Goal: Information Seeking & Learning: Learn about a topic

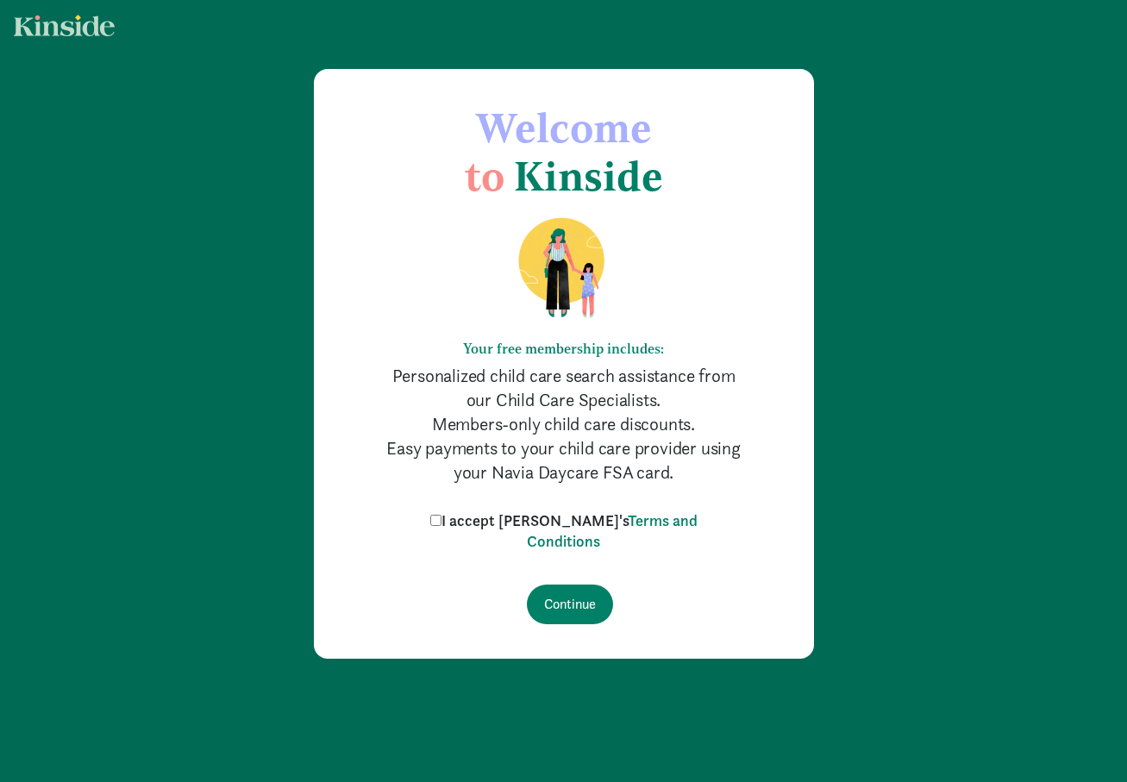
click at [478, 520] on label "I accept [PERSON_NAME]'s Terms and Conditions" at bounding box center [564, 531] width 276 height 41
click at [442, 520] on input "I accept [PERSON_NAME]'s Terms and Conditions" at bounding box center [435, 520] width 11 height 11
checkbox input "true"
click at [558, 598] on input "Continue" at bounding box center [570, 605] width 86 height 40
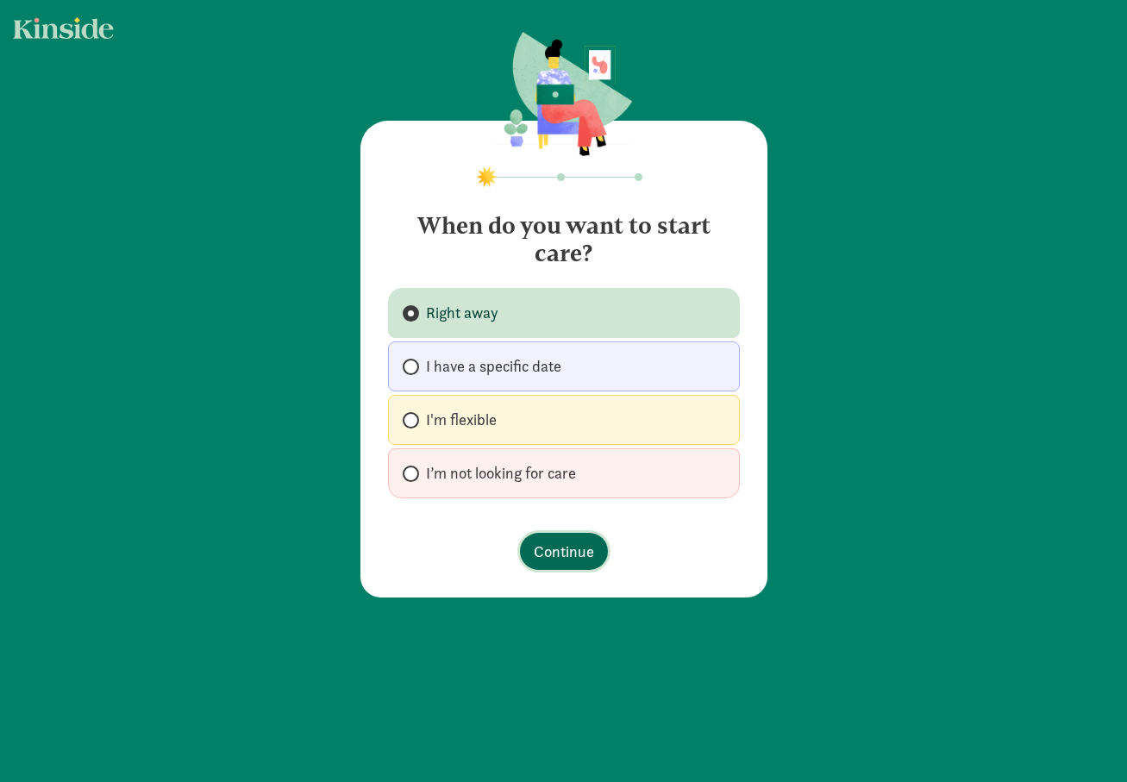
click at [578, 556] on span "Continue" at bounding box center [564, 551] width 60 height 23
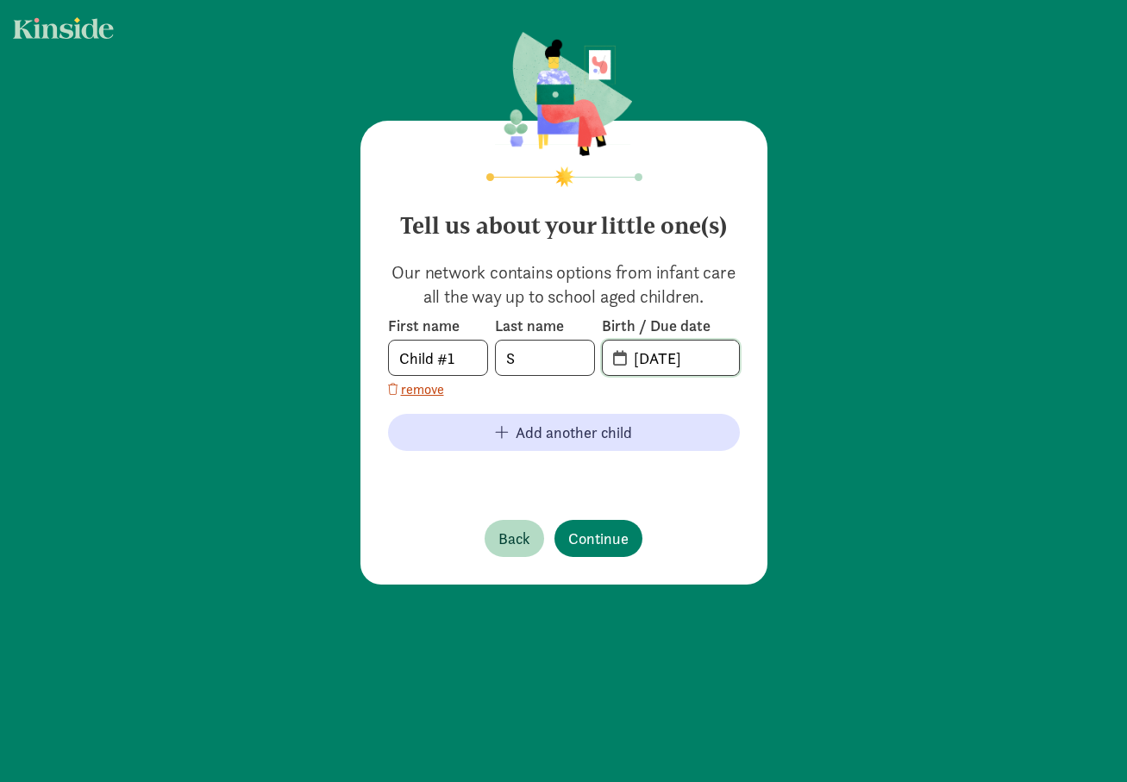
click at [649, 360] on input "08-22-2025" at bounding box center [681, 358] width 116 height 34
drag, startPoint x: 713, startPoint y: 356, endPoint x: 626, endPoint y: 359, distance: 87.1
click at [626, 359] on input "08-22-2025" at bounding box center [681, 358] width 116 height 34
click at [723, 352] on input "08-22-2025" at bounding box center [681, 358] width 116 height 34
click at [650, 358] on input "08-22-2024" at bounding box center [681, 358] width 116 height 34
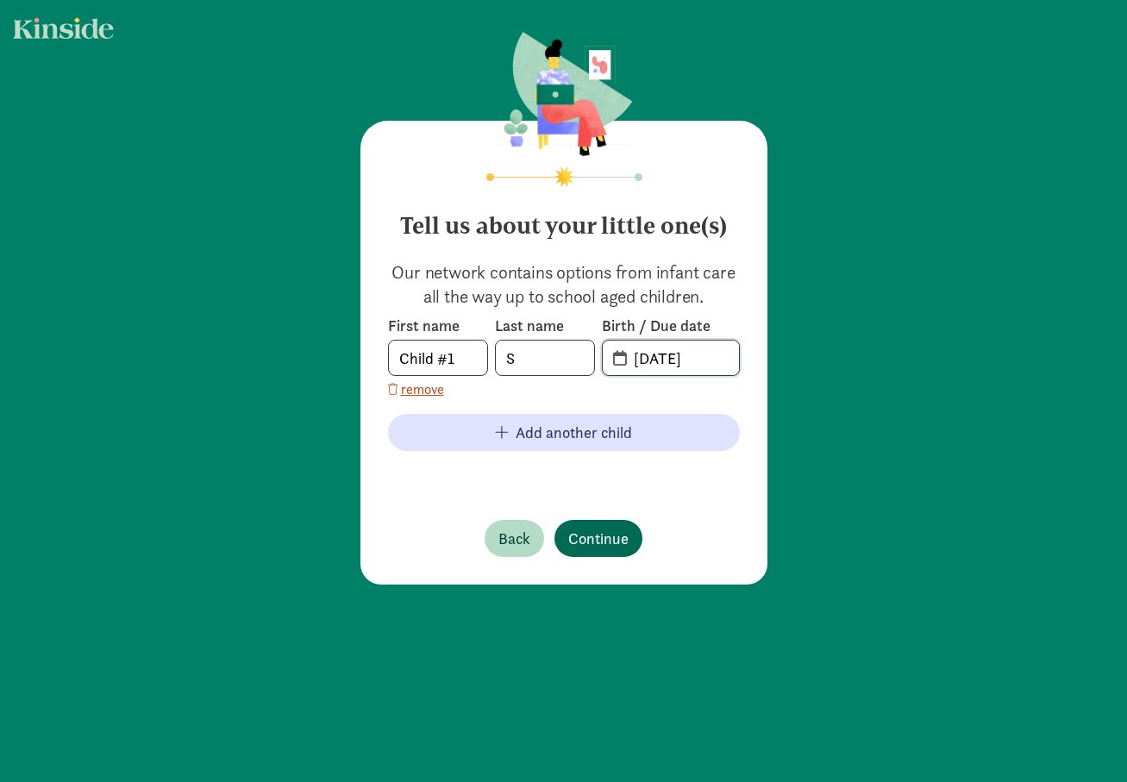
type input "11-22-2024"
click at [608, 536] on span "Continue" at bounding box center [598, 538] width 60 height 23
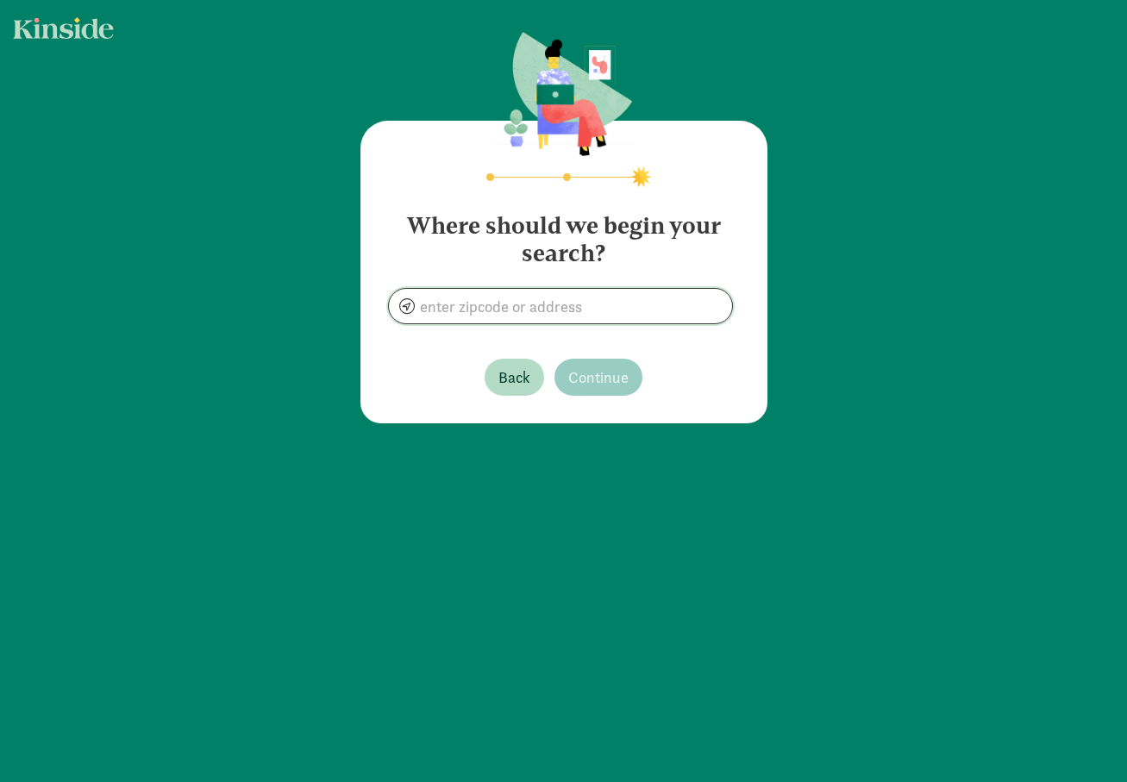
click at [529, 315] on input at bounding box center [560, 306] width 343 height 34
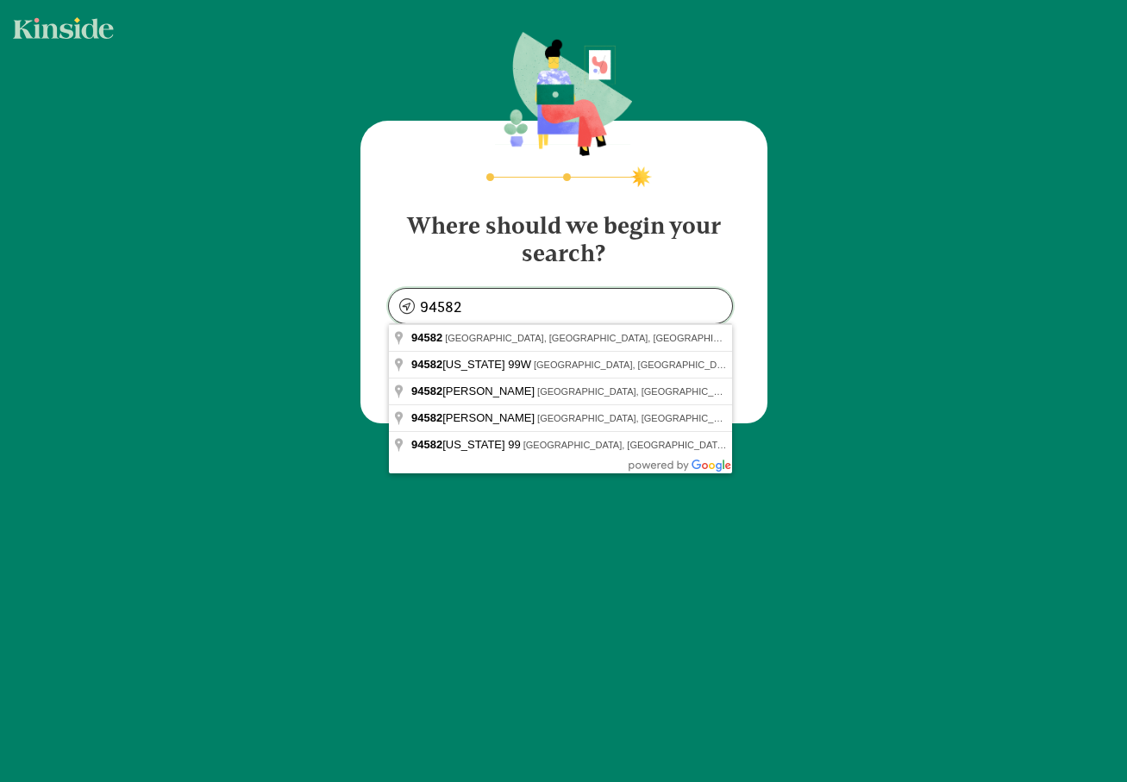
click at [507, 296] on input "94582" at bounding box center [560, 306] width 343 height 34
click at [520, 275] on section "Where should we begin your search? 94582" at bounding box center [564, 261] width 352 height 126
click at [533, 302] on input "94582" at bounding box center [560, 306] width 343 height 34
type input "San Ramon, CA 94582, USA"
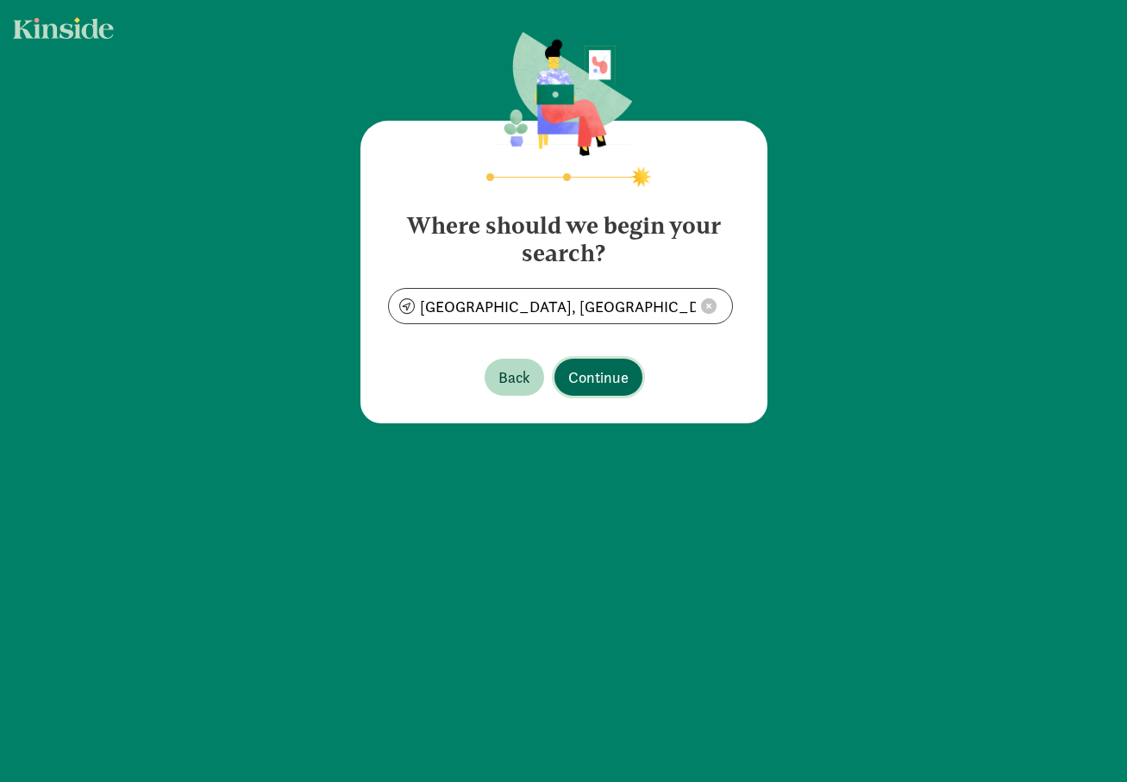
click at [585, 379] on span "Continue" at bounding box center [598, 377] width 60 height 23
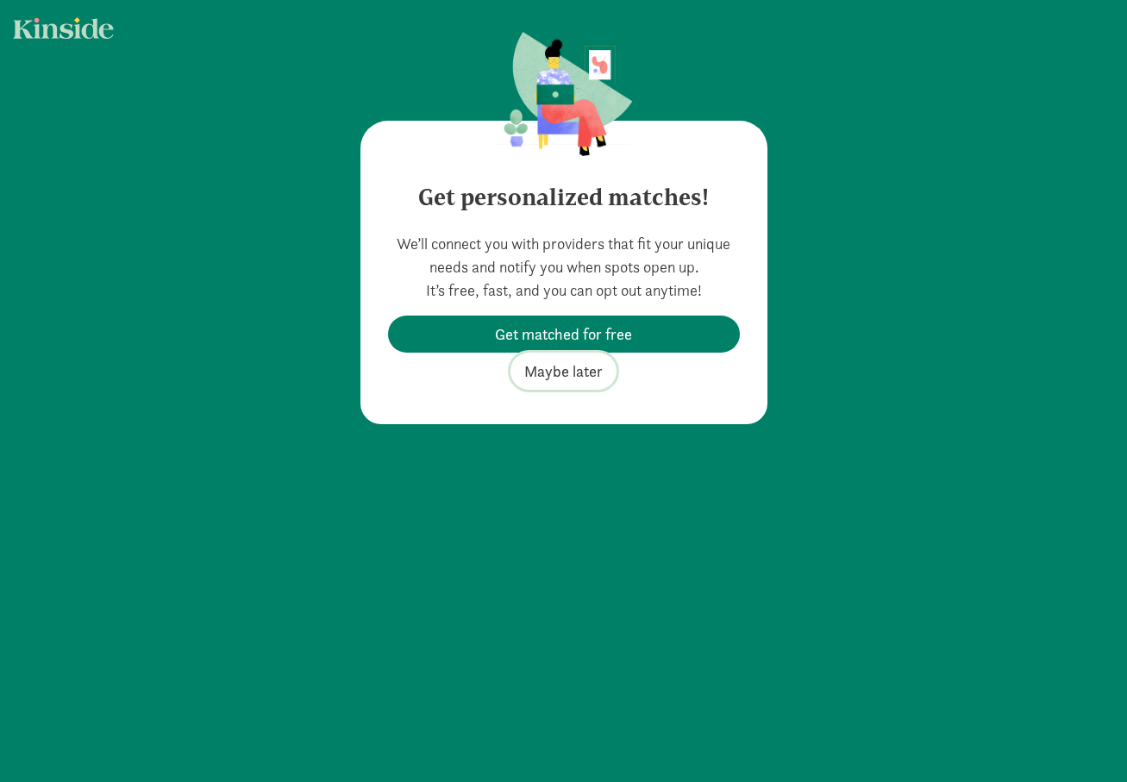
click at [587, 377] on span "Maybe later" at bounding box center [563, 371] width 78 height 23
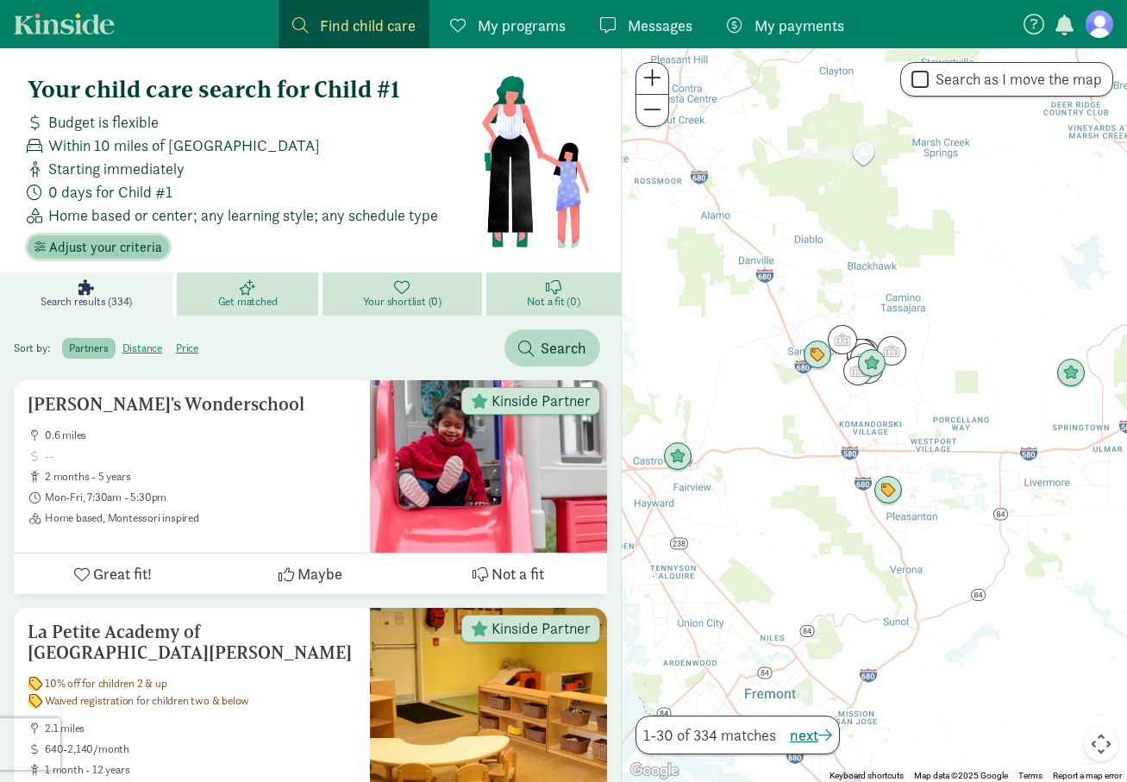
click at [98, 242] on span "Adjust your criteria" at bounding box center [105, 247] width 113 height 21
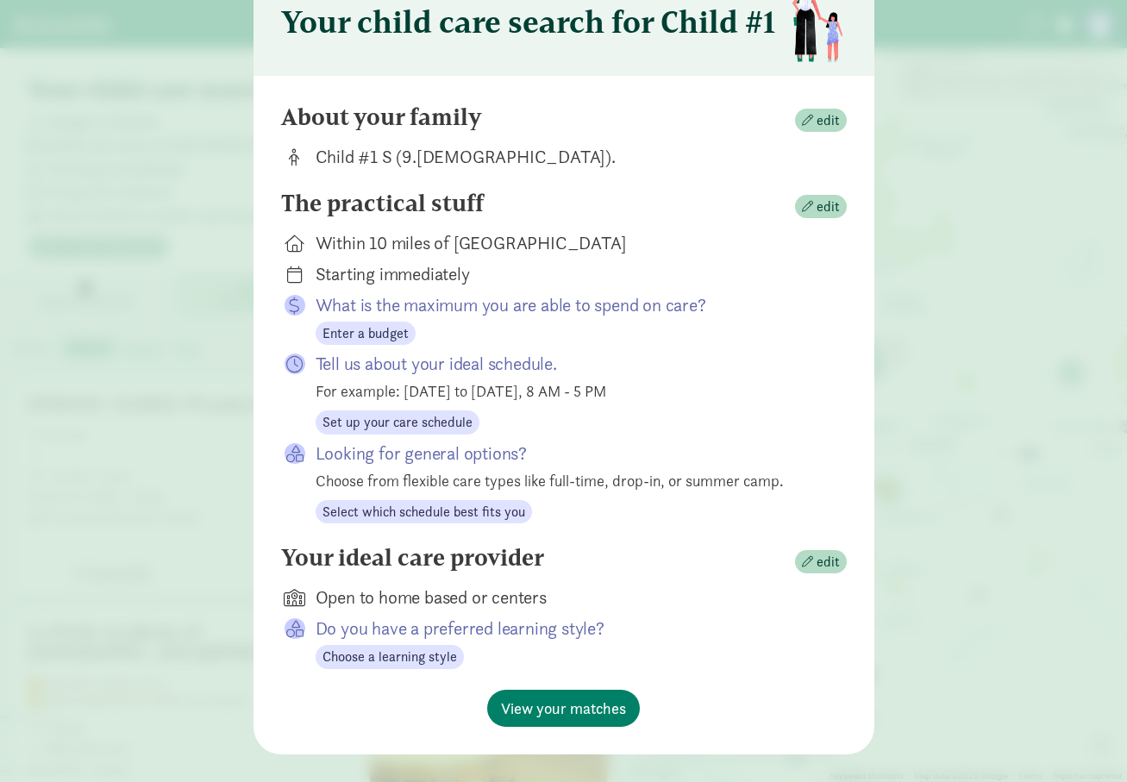
scroll to position [114, 0]
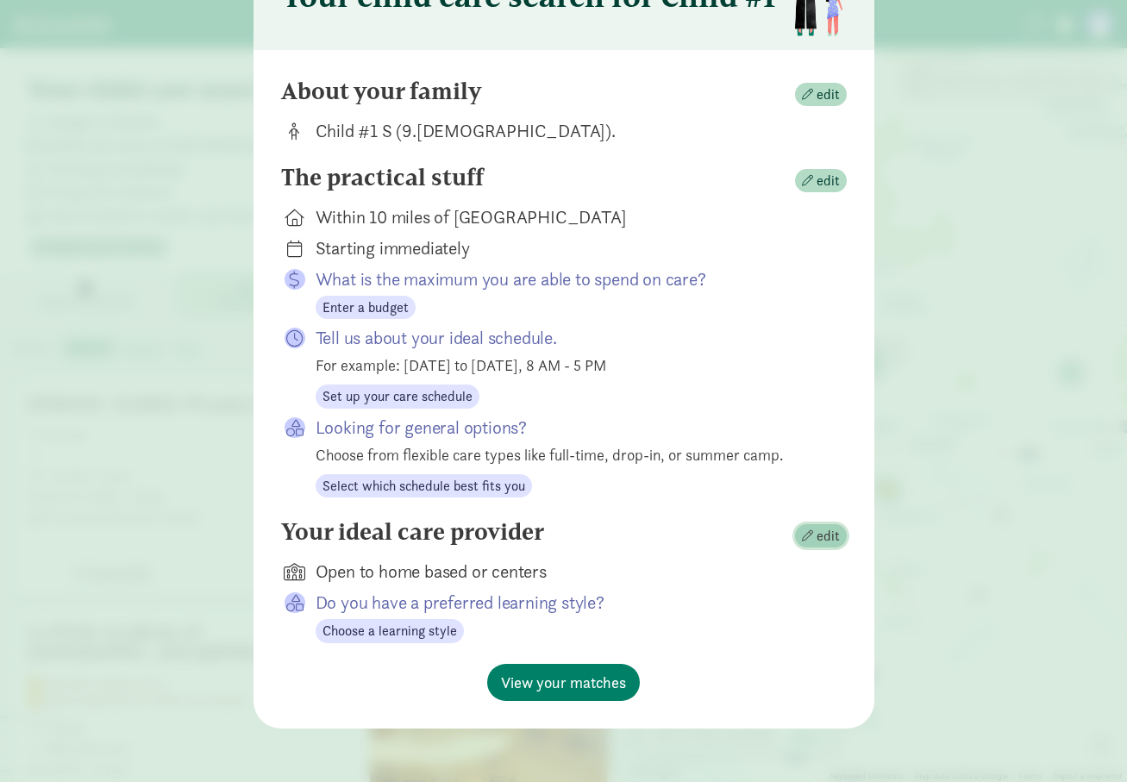
click at [822, 542] on span "edit" at bounding box center [828, 536] width 23 height 21
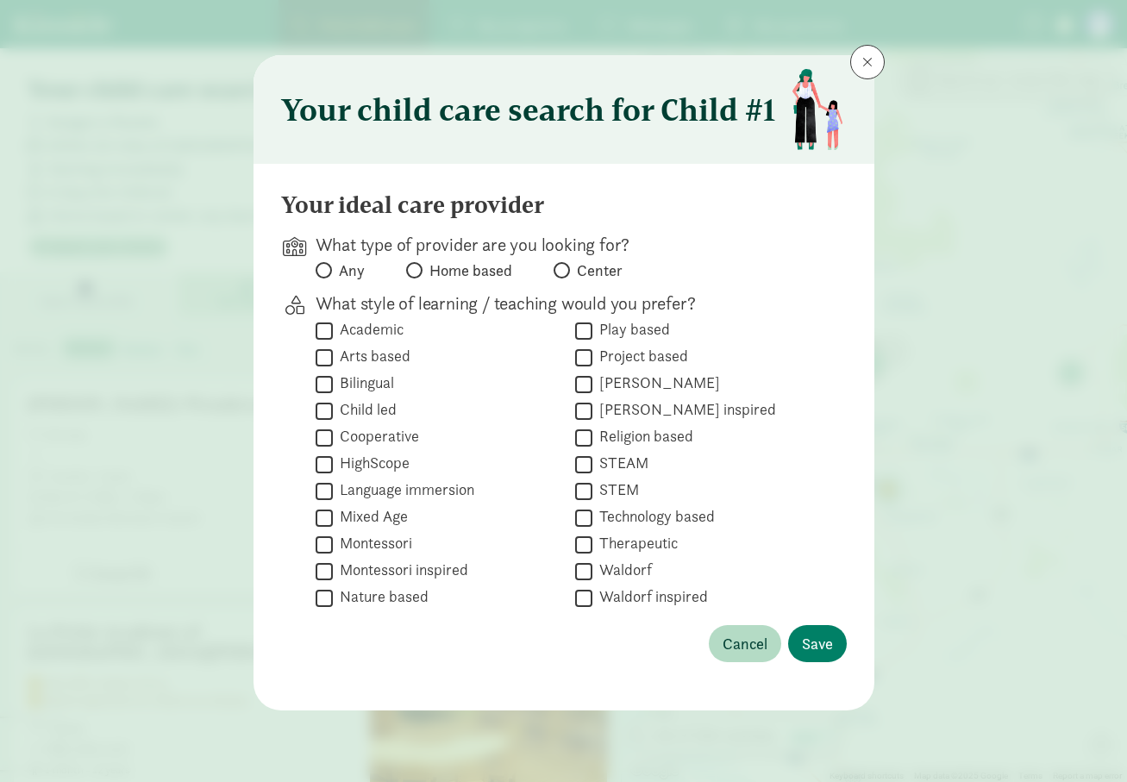
scroll to position [0, 0]
click at [573, 273] on label "Center" at bounding box center [588, 270] width 69 height 21
click at [565, 273] on input "Center" at bounding box center [559, 270] width 11 height 11
radio input "true"
click at [835, 642] on button "Save" at bounding box center [817, 643] width 59 height 37
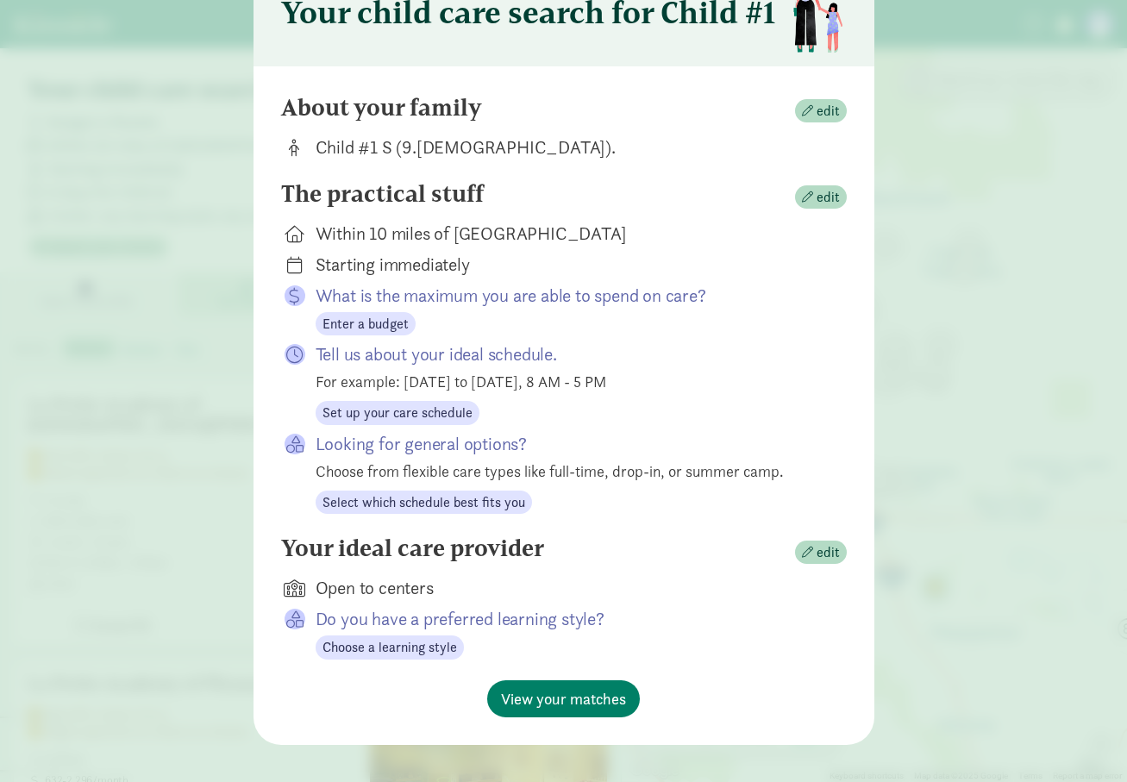
scroll to position [114, 0]
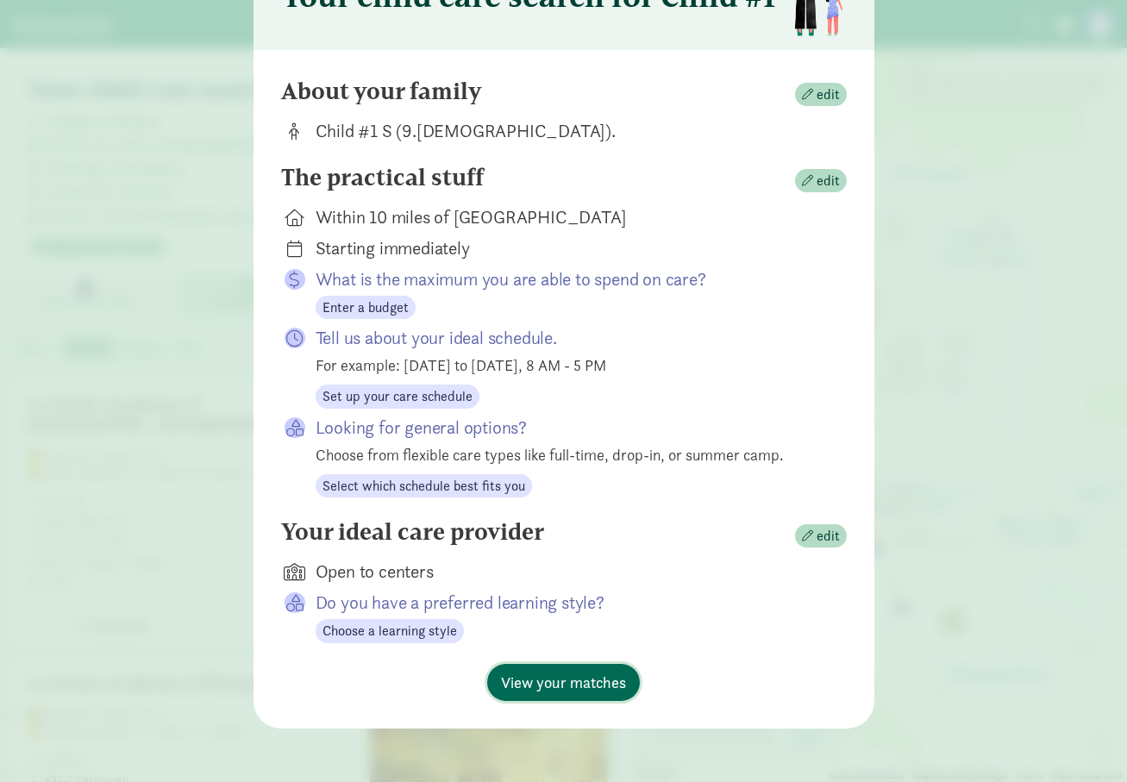
click at [581, 679] on span "View your matches" at bounding box center [563, 682] width 125 height 23
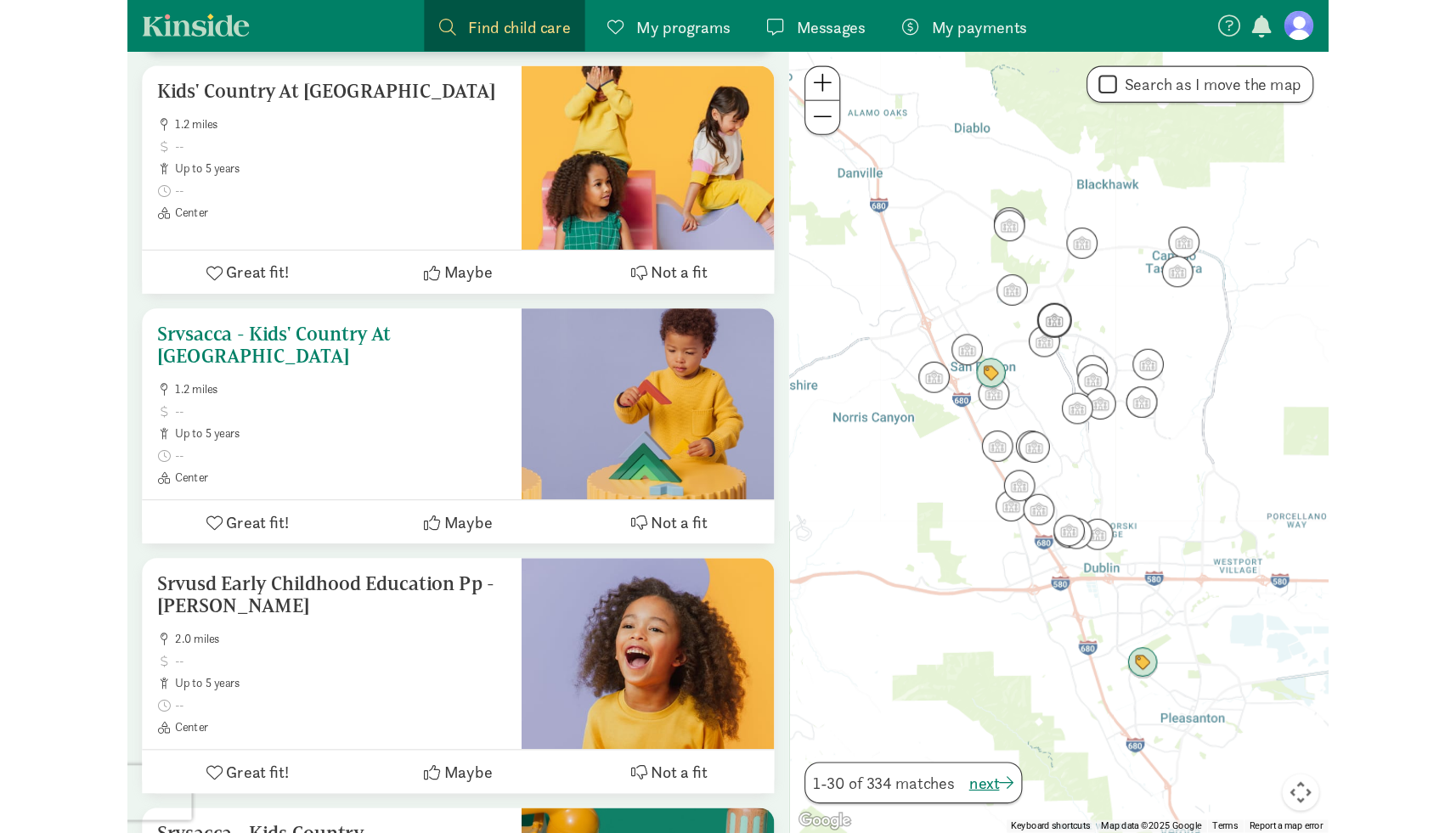
scroll to position [2434, 0]
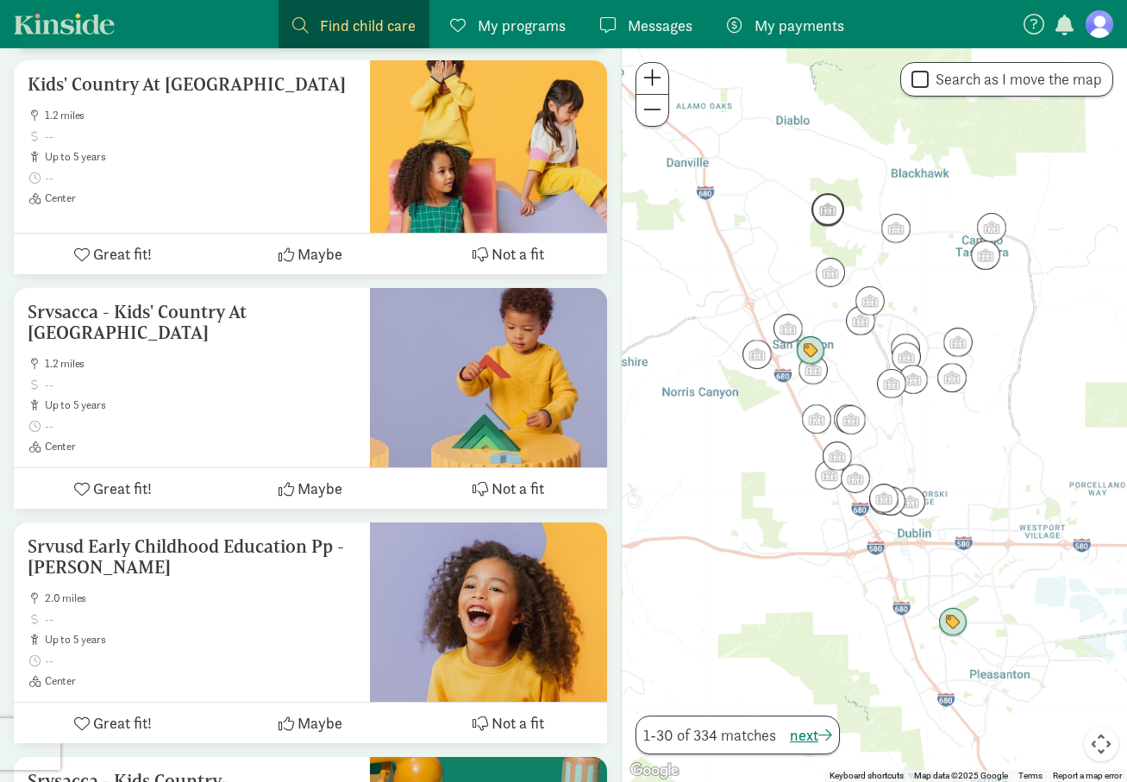
click at [826, 193] on img "Click to see details" at bounding box center [827, 209] width 33 height 33
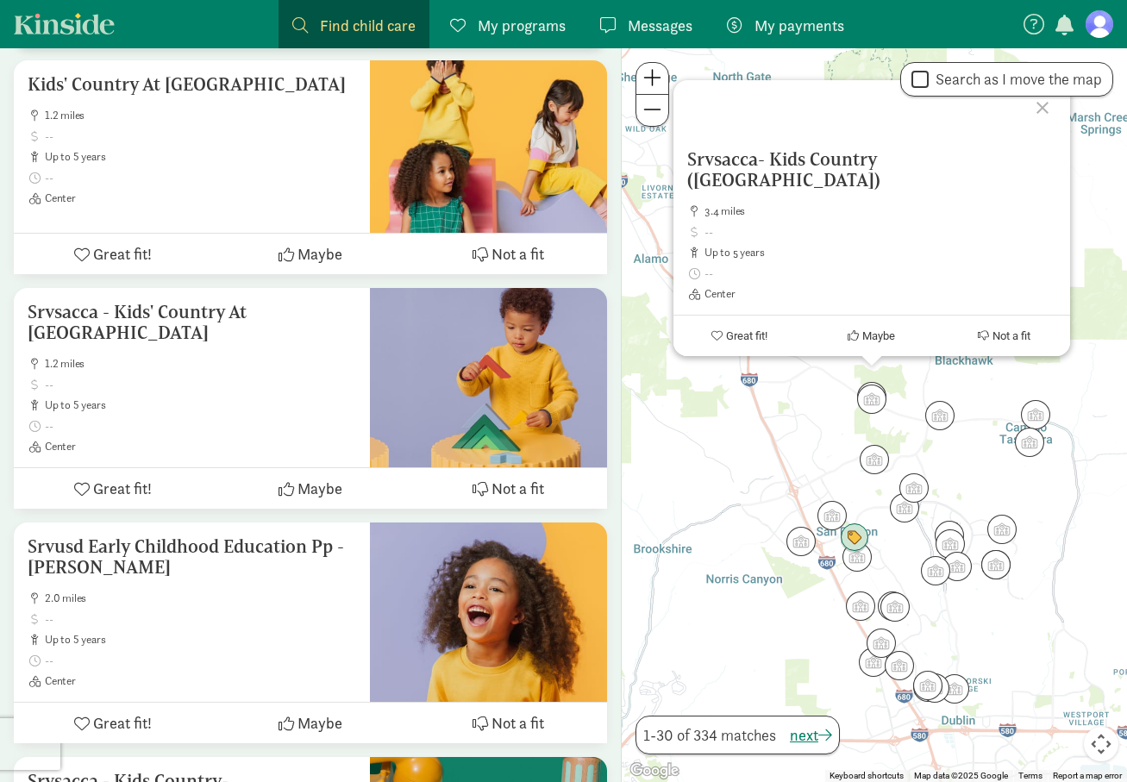
click at [899, 385] on div "Srvsacca- Kids Country (Sycamore Center) 3.4 miles up to 5 years Center Great f…" at bounding box center [874, 415] width 505 height 734
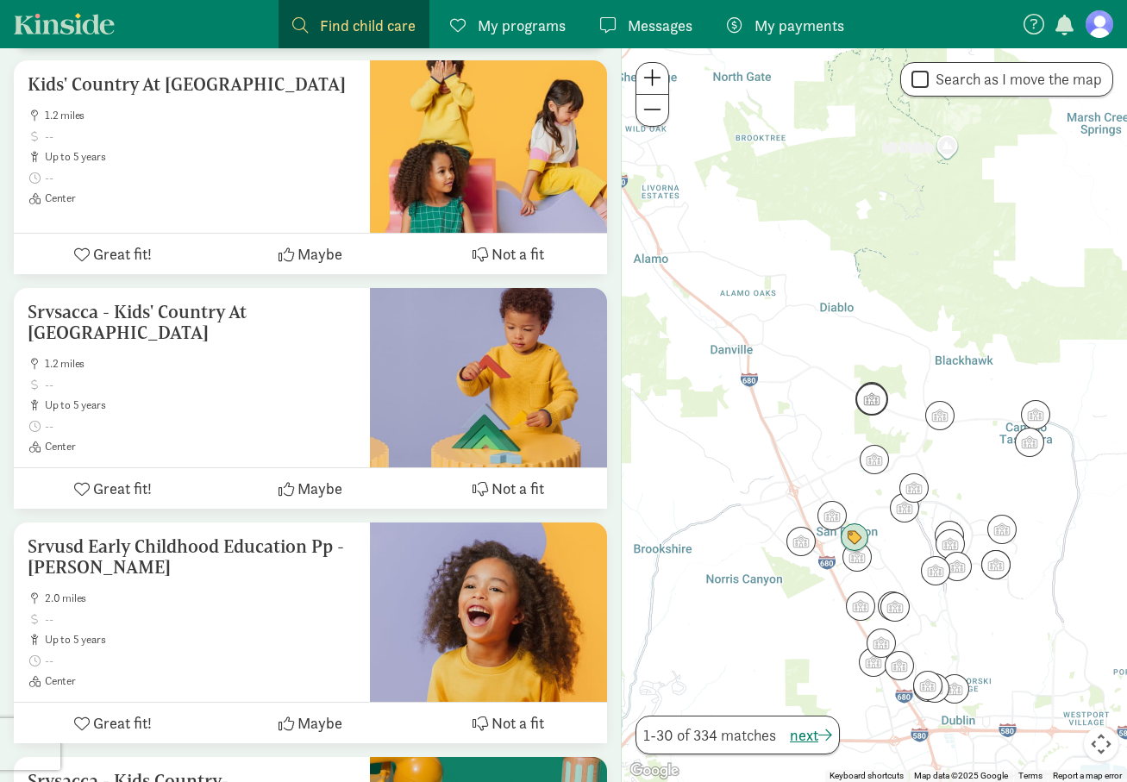
click at [874, 406] on img "Click to see details" at bounding box center [871, 399] width 33 height 33
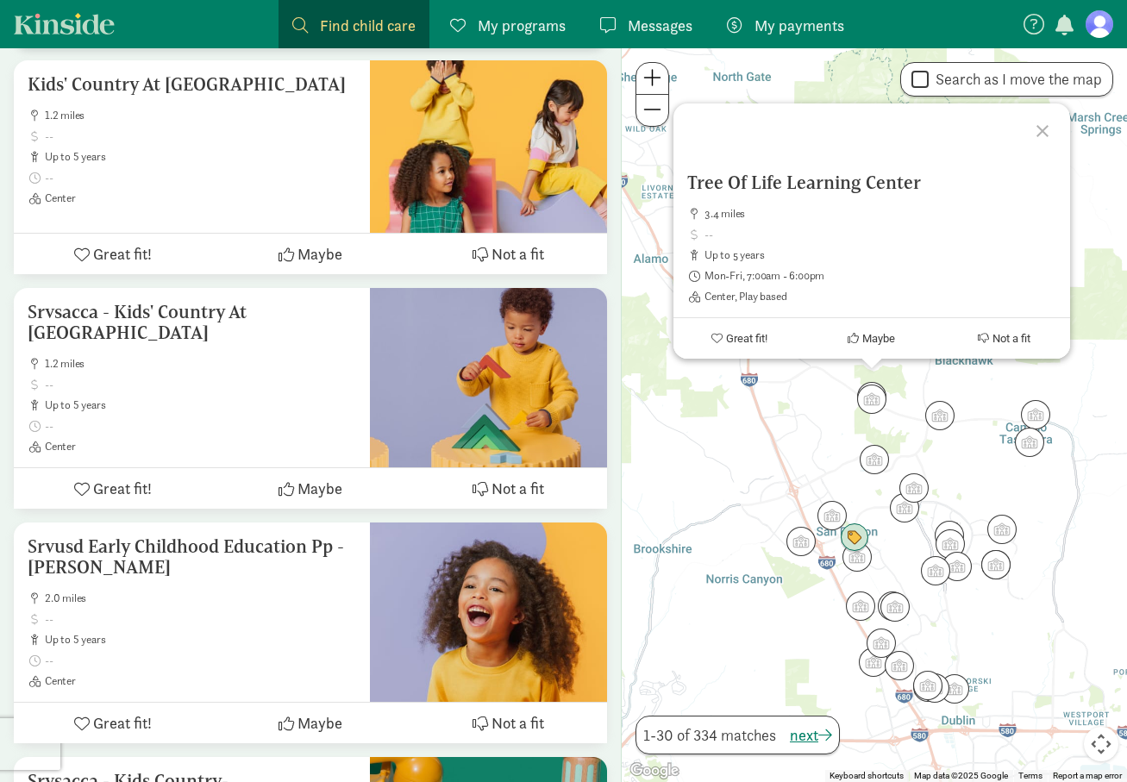
click at [900, 424] on div "Tree Of Life Learning Center 3.4 miles up to 5 years Mon-Fri, 7:00am - 6:00pm C…" at bounding box center [874, 415] width 505 height 734
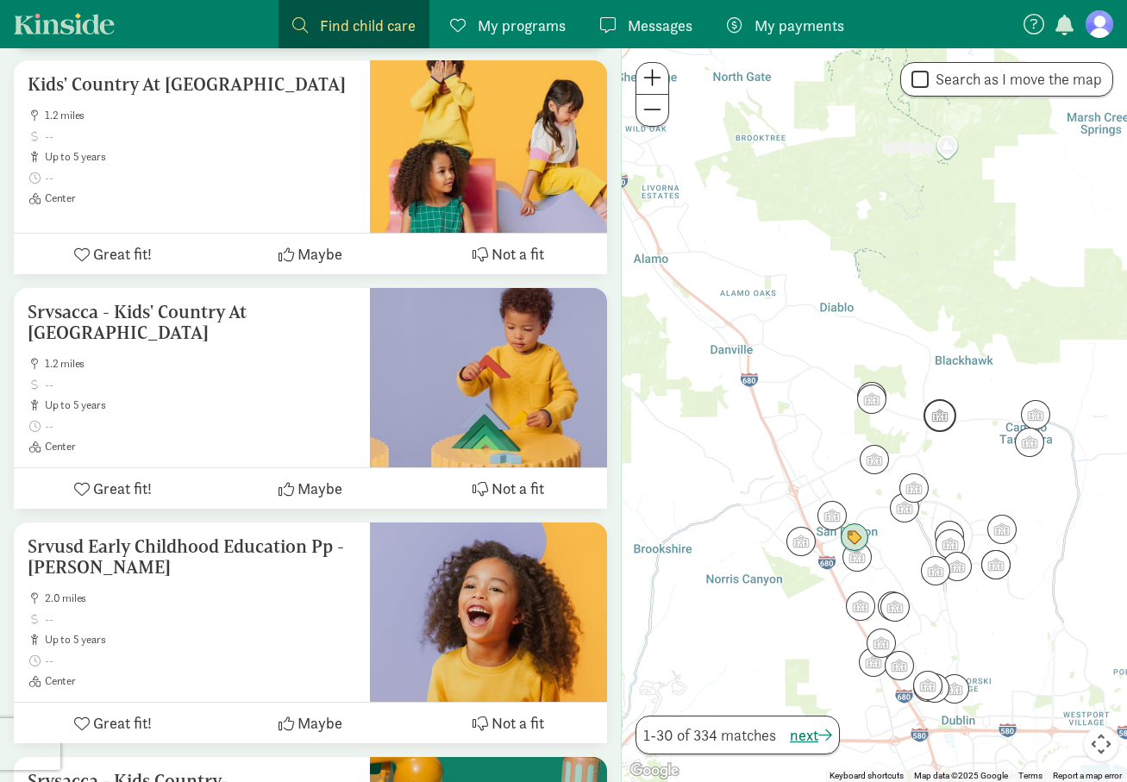
click at [938, 414] on img "Click to see details" at bounding box center [940, 415] width 33 height 33
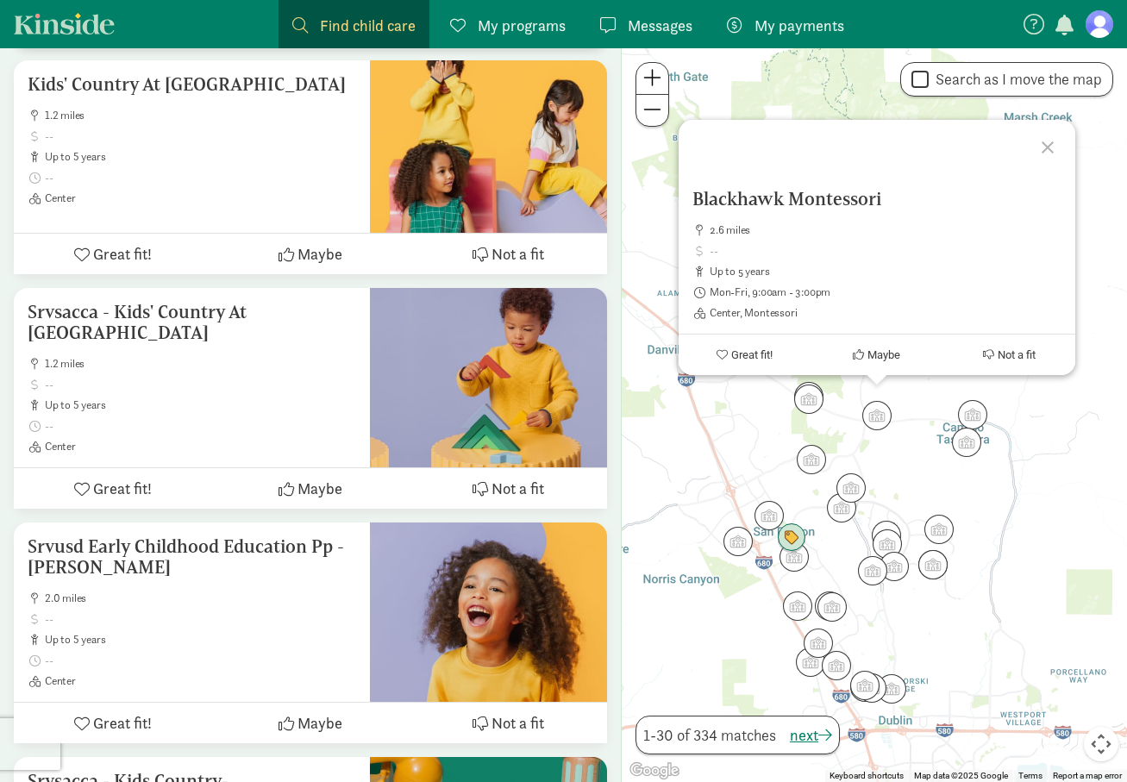
click at [905, 472] on div "Blackhawk Montessori 2.6 miles up to 5 years Mon-Fri, 9:00am - 3:00pm Center, M…" at bounding box center [874, 415] width 505 height 734
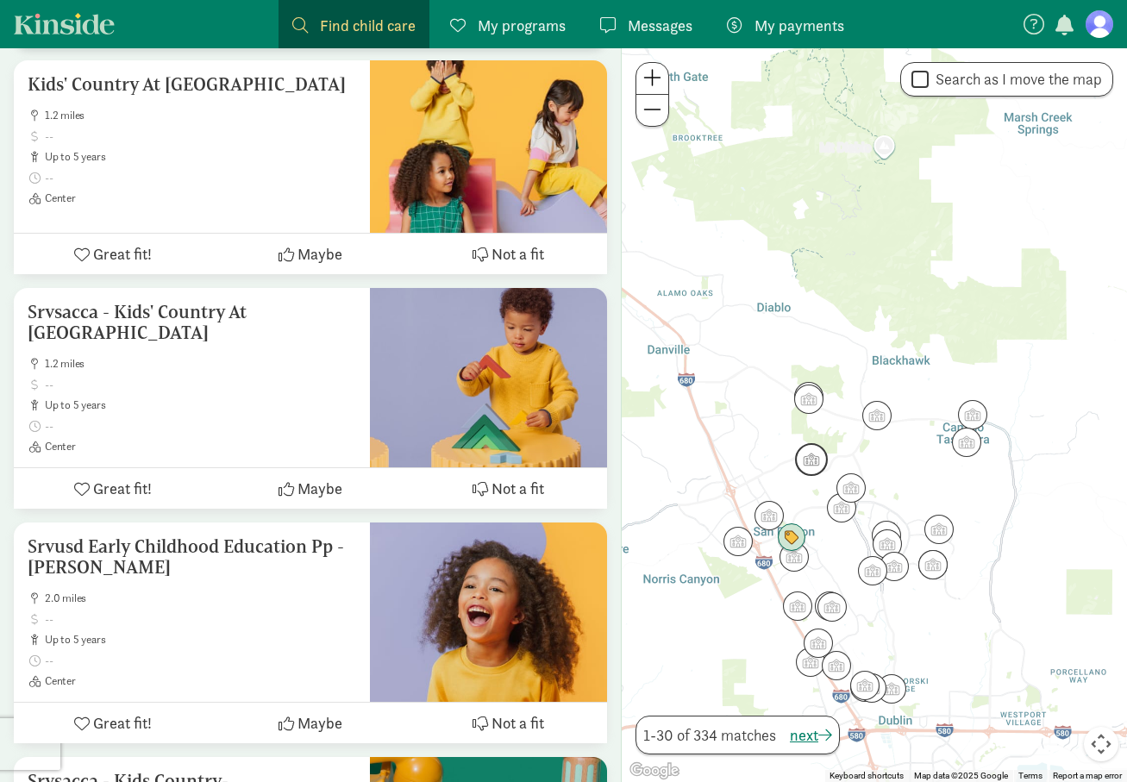
click at [818, 450] on img "Click to see details" at bounding box center [811, 459] width 33 height 33
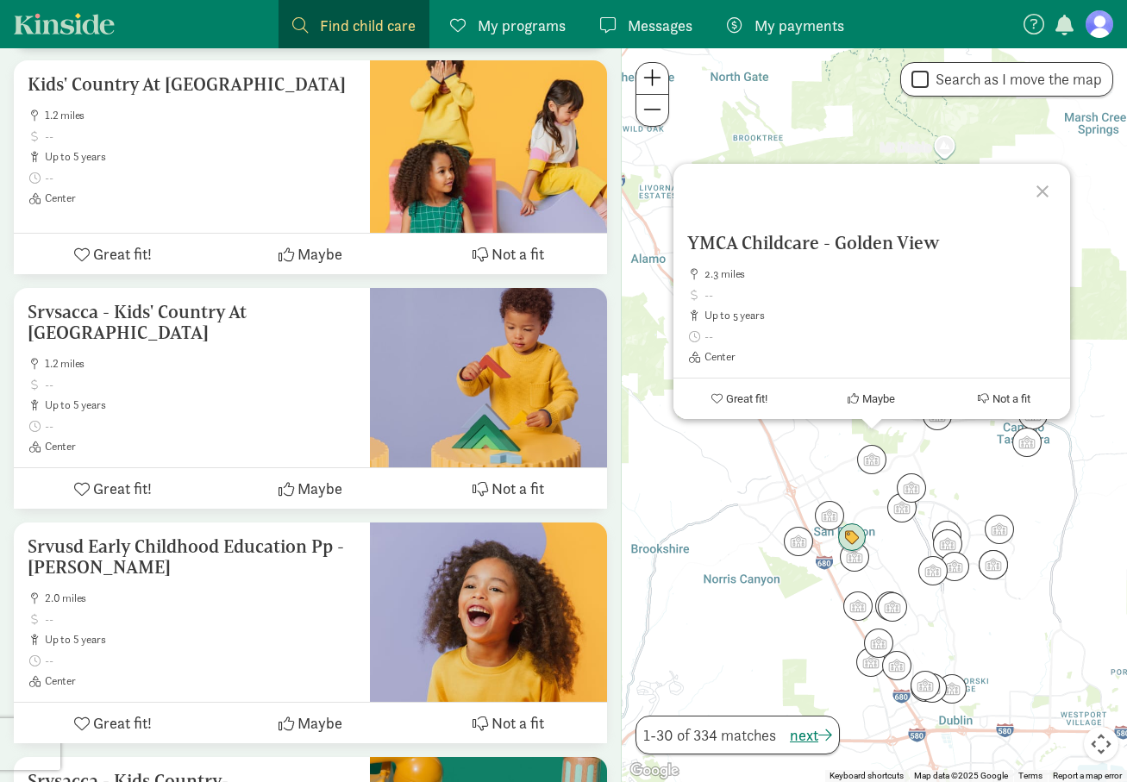
click at [931, 448] on div "YMCA Childcare - Golden View 2.3 miles up to 5 years Center Great fit! Maybe No…" at bounding box center [874, 415] width 505 height 734
